Goal: Information Seeking & Learning: Learn about a topic

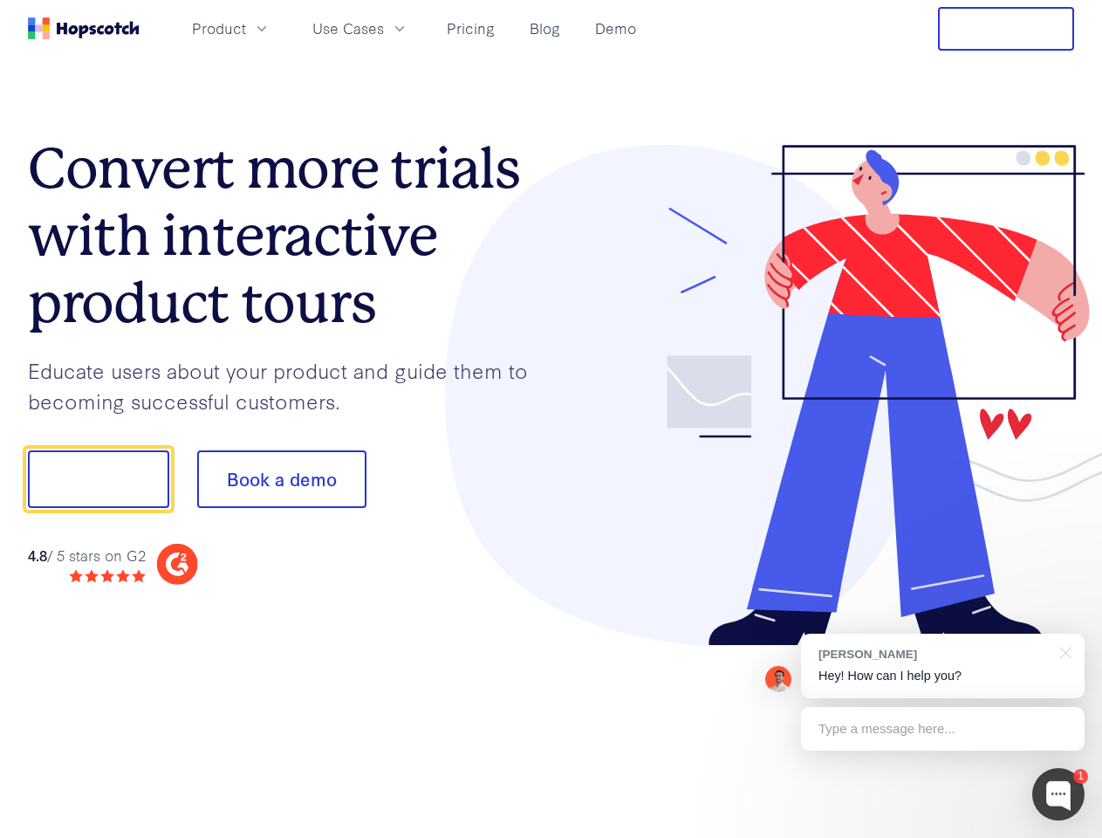
click at [552, 419] on div at bounding box center [814, 396] width 524 height 502
click at [246, 28] on span "Product" at bounding box center [219, 28] width 54 height 22
click at [384, 28] on span "Use Cases" at bounding box center [348, 28] width 72 height 22
click at [1006, 29] on button "Free Trial" at bounding box center [1006, 29] width 136 height 44
click at [98, 479] on button "Show me!" at bounding box center [98, 479] width 141 height 58
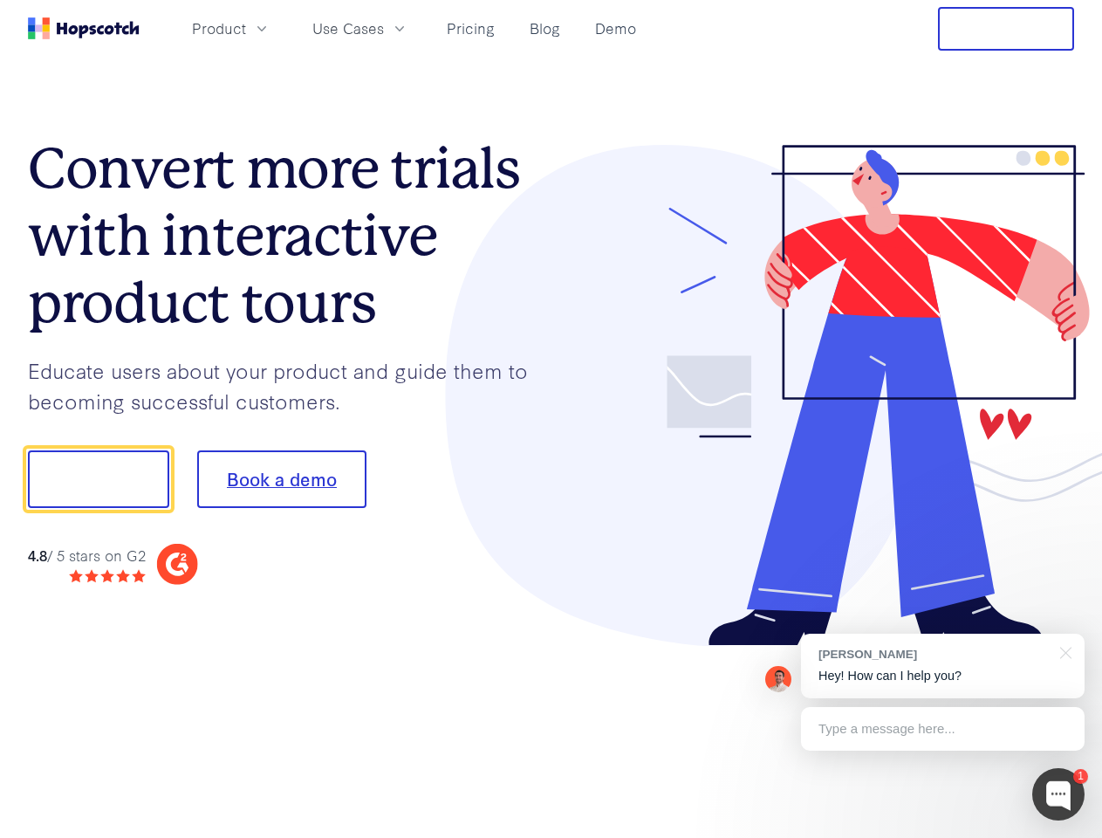
click at [281, 479] on button "Book a demo" at bounding box center [281, 479] width 169 height 58
click at [1059, 794] on div at bounding box center [1058, 794] width 52 height 52
click at [942, 666] on div "[PERSON_NAME] Hey! How can I help you?" at bounding box center [943, 666] width 284 height 65
click at [1063, 651] on div at bounding box center [920, 477] width 327 height 582
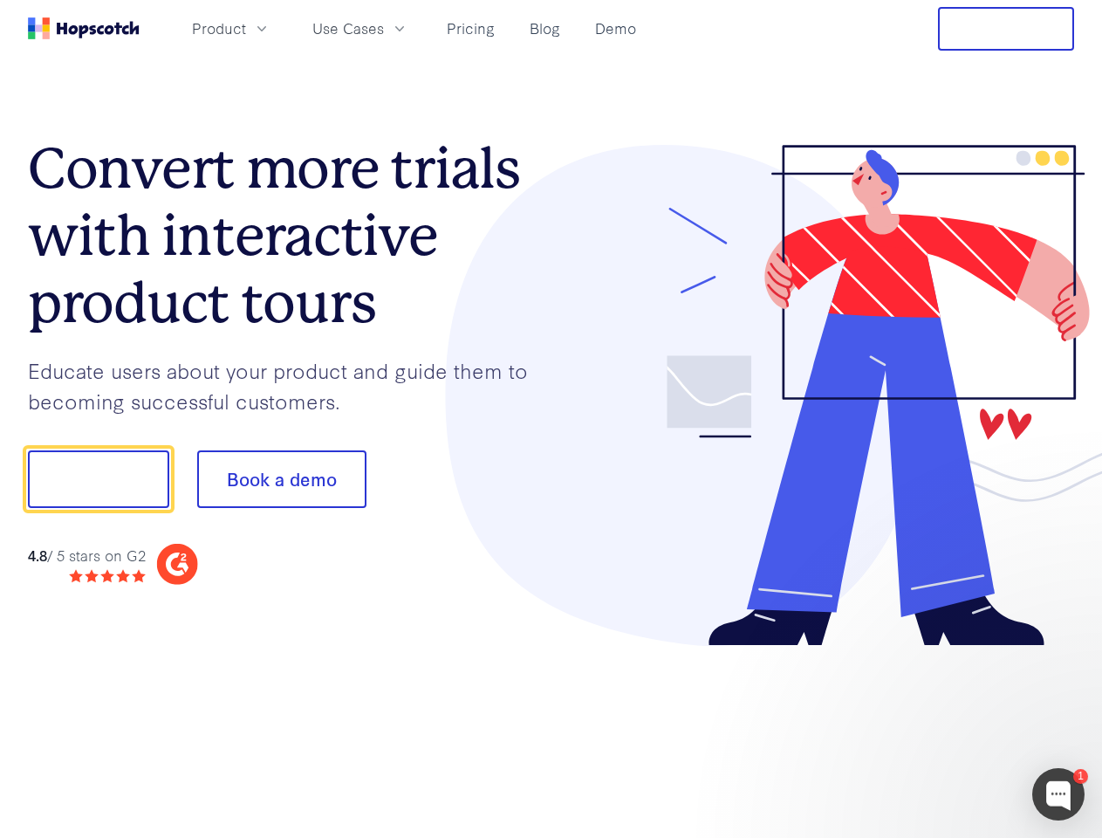
click at [942, 729] on div at bounding box center [920, 594] width 327 height 348
